Goal: Transaction & Acquisition: Book appointment/travel/reservation

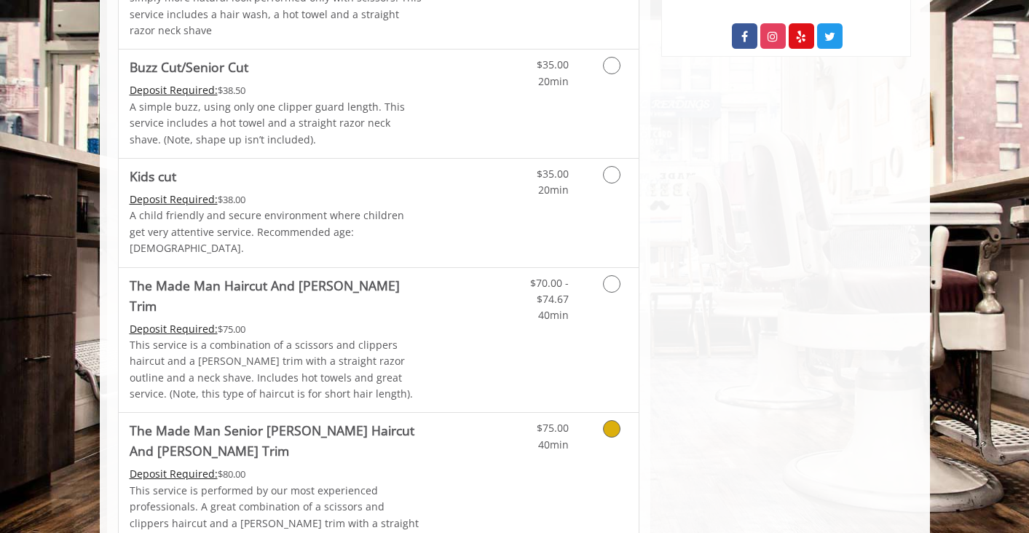
scroll to position [877, 0]
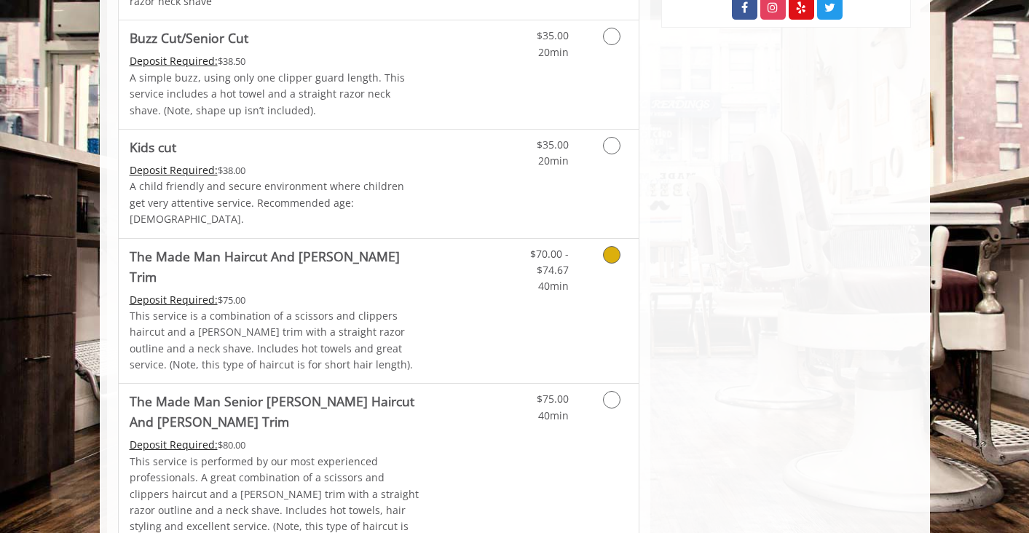
click at [332, 308] on p "This service is a combination of a scissors and clippers haircut and a [PERSON_…" at bounding box center [276, 341] width 293 height 66
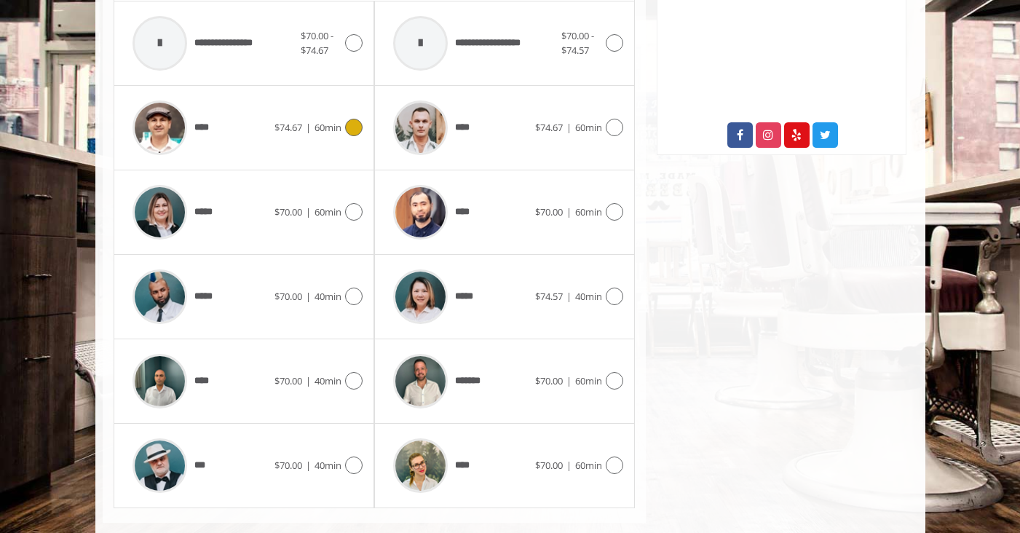
scroll to position [754, 0]
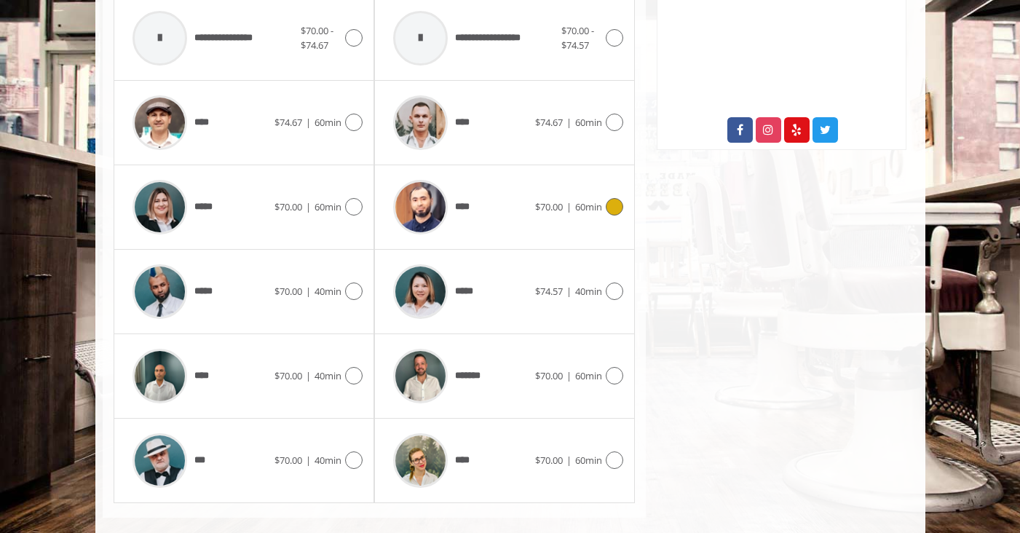
click at [536, 200] on span "$70.00" at bounding box center [549, 206] width 28 height 13
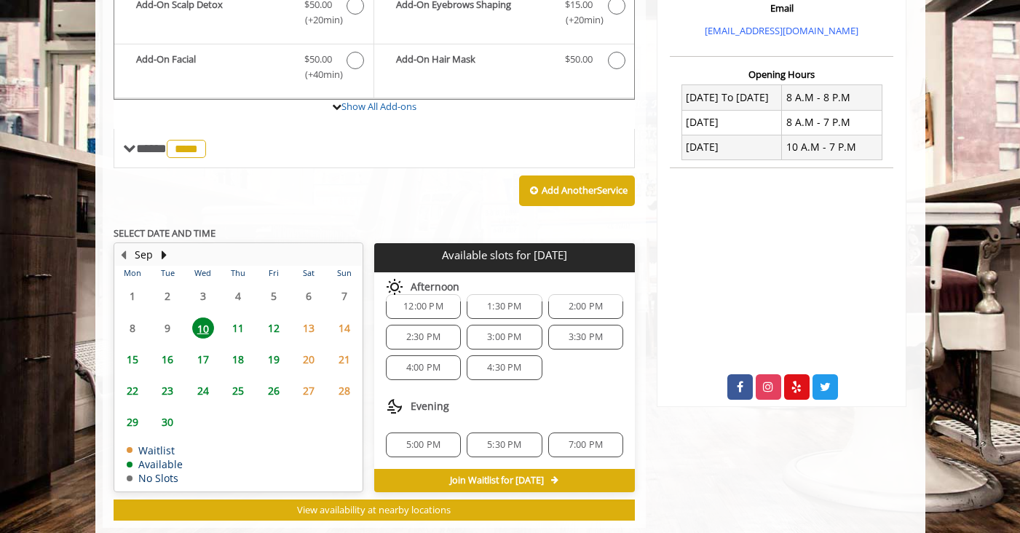
scroll to position [507, 0]
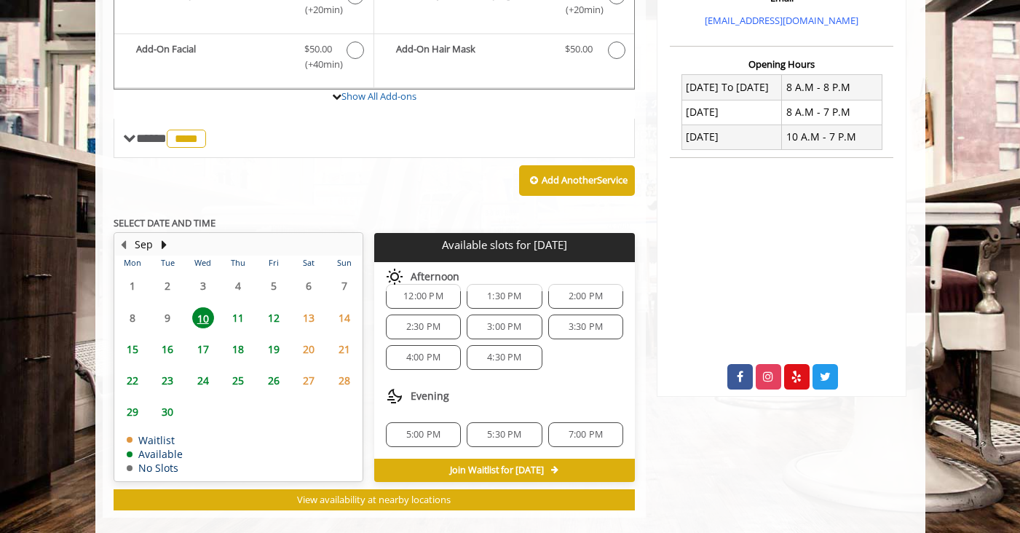
click at [572, 429] on span "7:00 PM" at bounding box center [586, 435] width 34 height 12
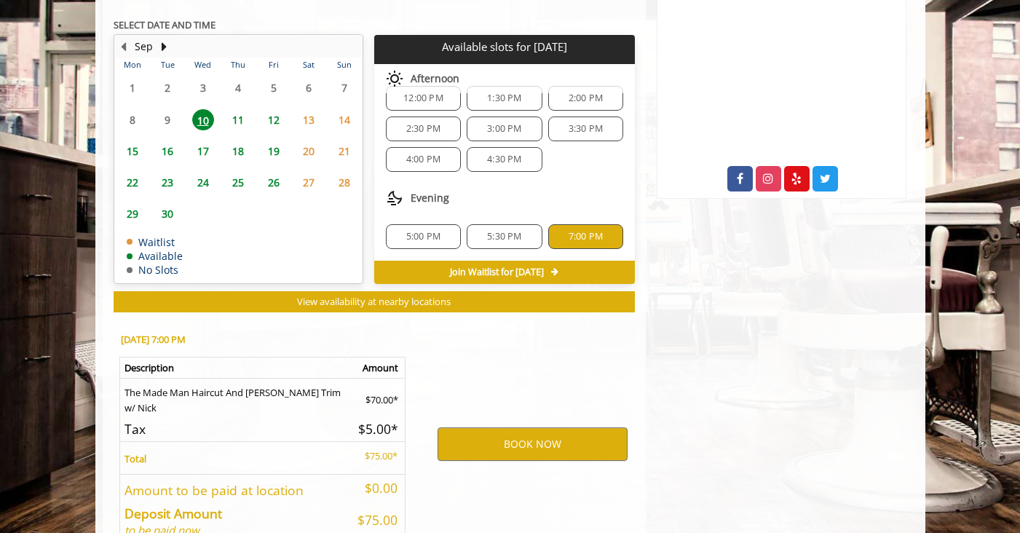
scroll to position [770, 0]
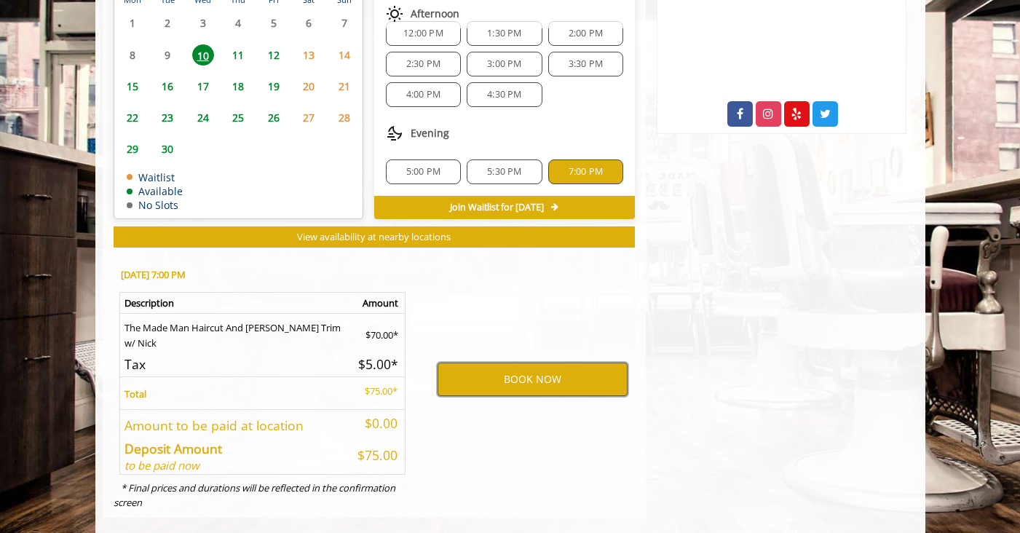
click at [539, 370] on button "BOOK NOW" at bounding box center [533, 379] width 190 height 33
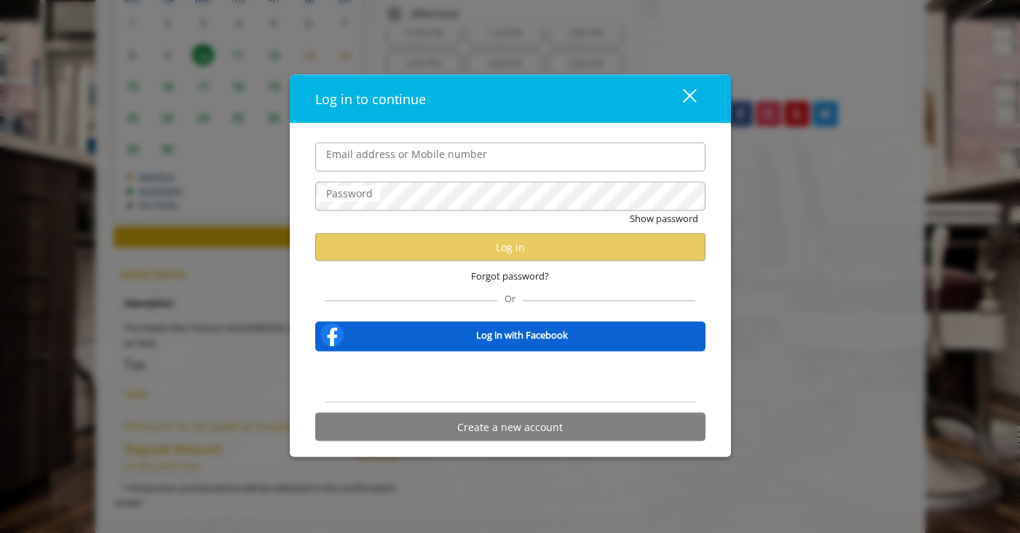
click at [439, 169] on input "Email address or Mobile number" at bounding box center [510, 156] width 390 height 29
type input "**********"
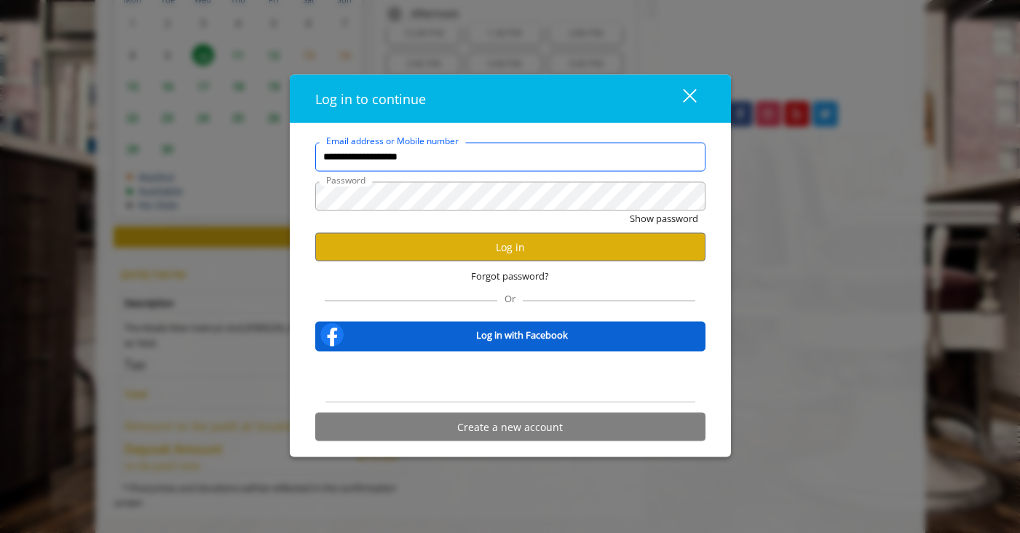
click at [630, 210] on button "Show password" at bounding box center [664, 217] width 68 height 15
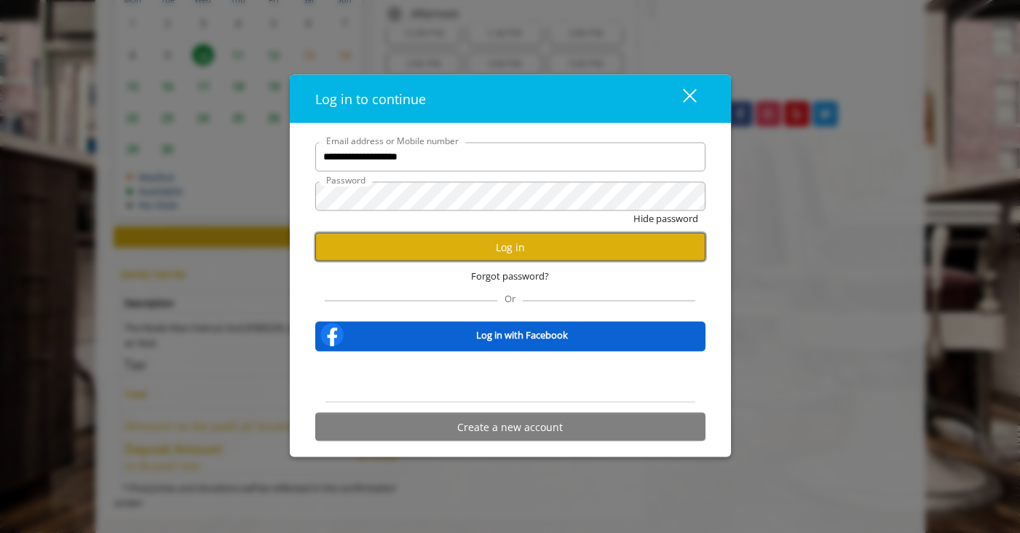
click at [613, 255] on button "Log in" at bounding box center [510, 247] width 390 height 28
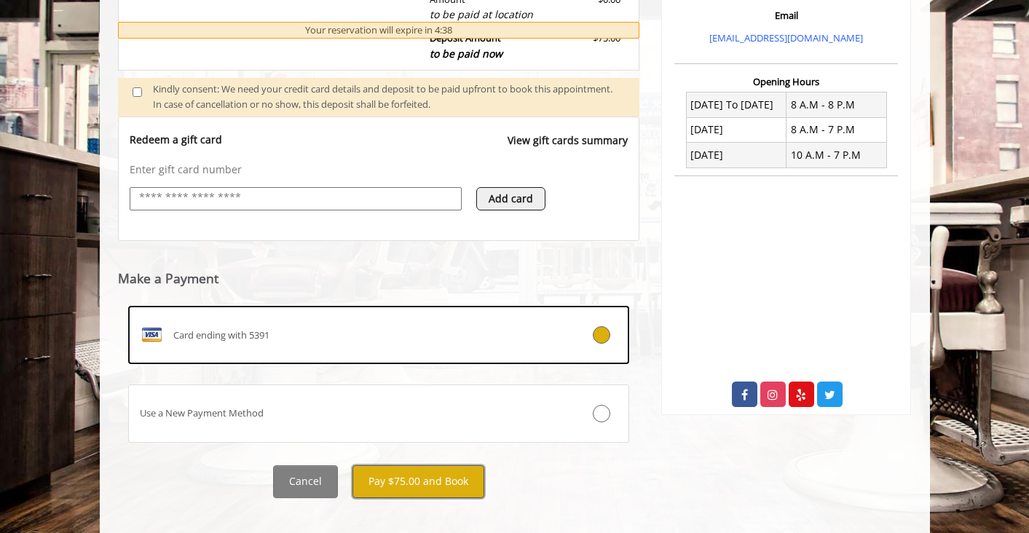
click at [413, 481] on button "Pay $75.00 and Book" at bounding box center [418, 481] width 132 height 33
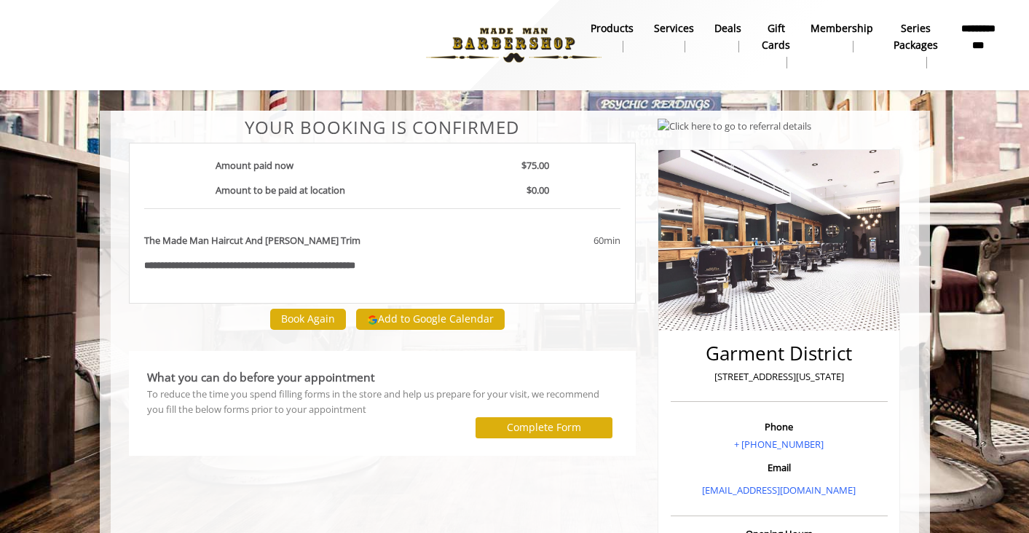
click at [387, 433] on div at bounding box center [300, 427] width 328 height 21
